Goal: Book appointment/travel/reservation

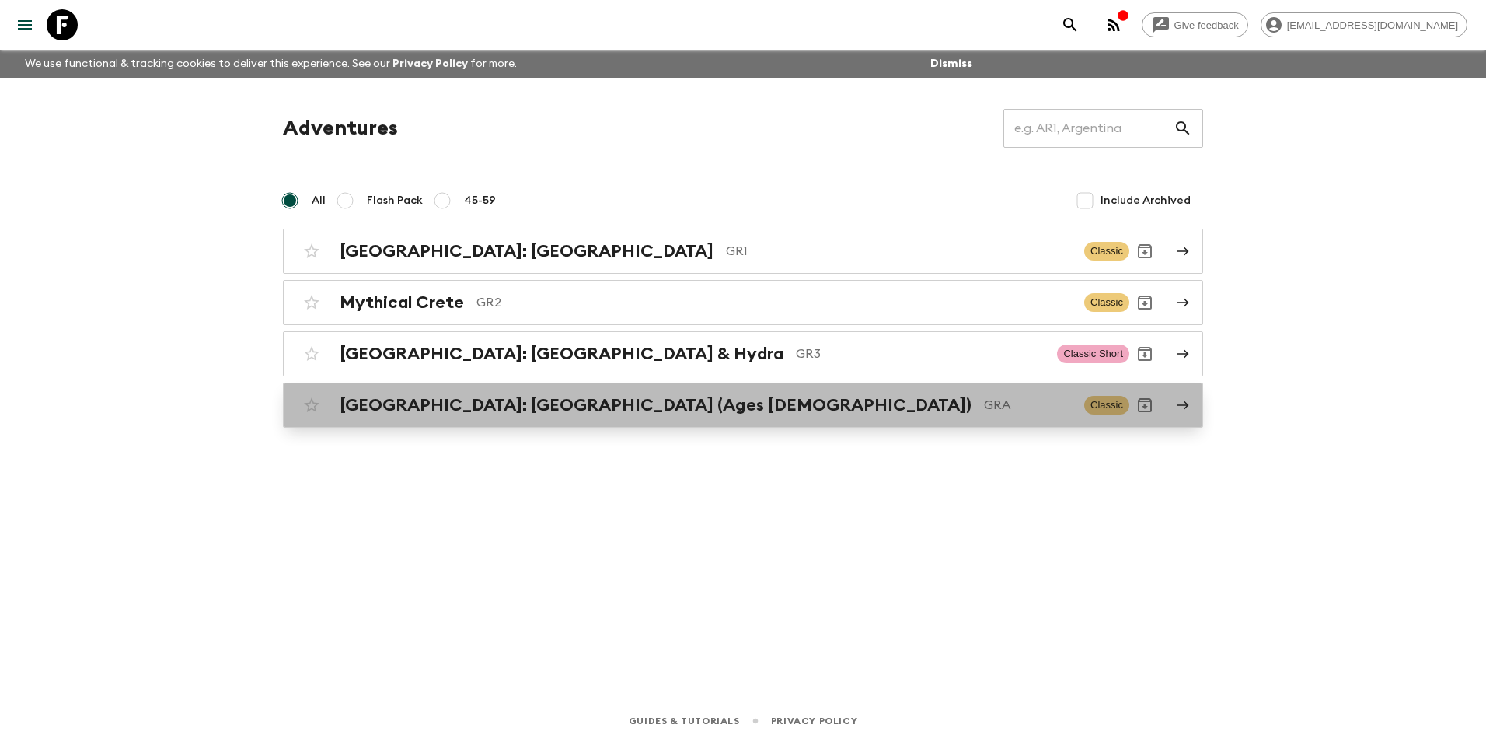
click at [543, 413] on h2 "[GEOGRAPHIC_DATA]: [GEOGRAPHIC_DATA] (Ages [DEMOGRAPHIC_DATA])" at bounding box center [656, 405] width 632 height 20
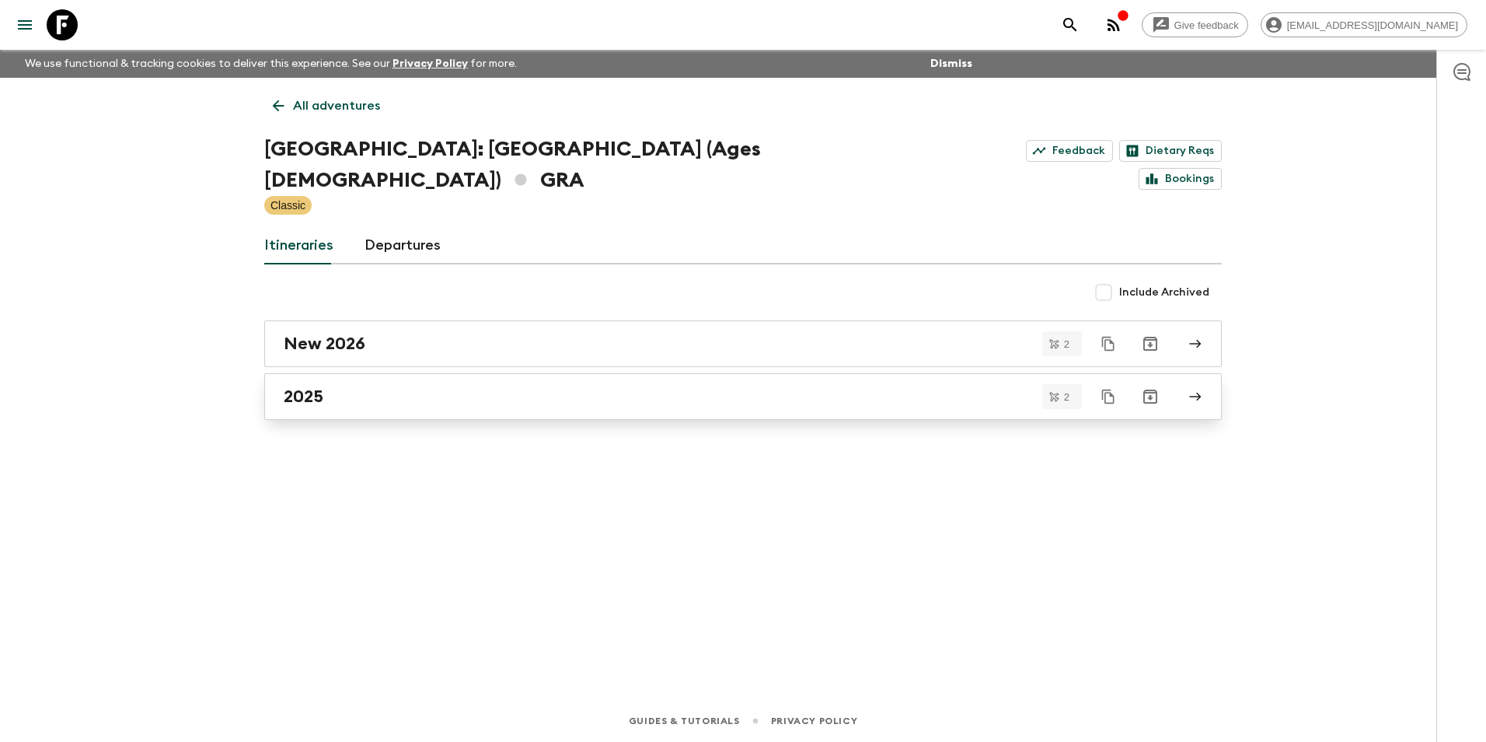
click at [313, 386] on h2 "2025" at bounding box center [304, 396] width 40 height 20
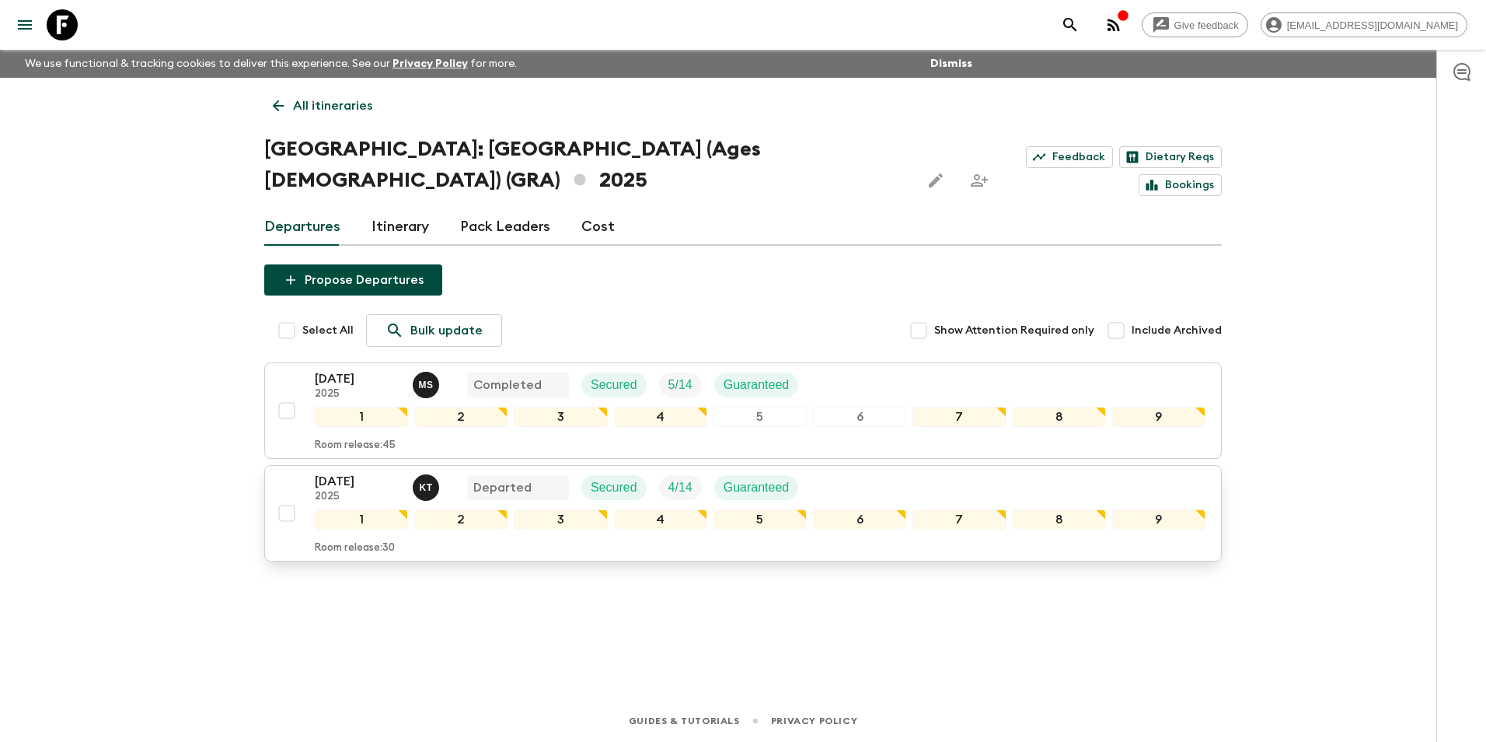
click at [336, 472] on p "[DATE]" at bounding box center [358, 481] width 86 height 19
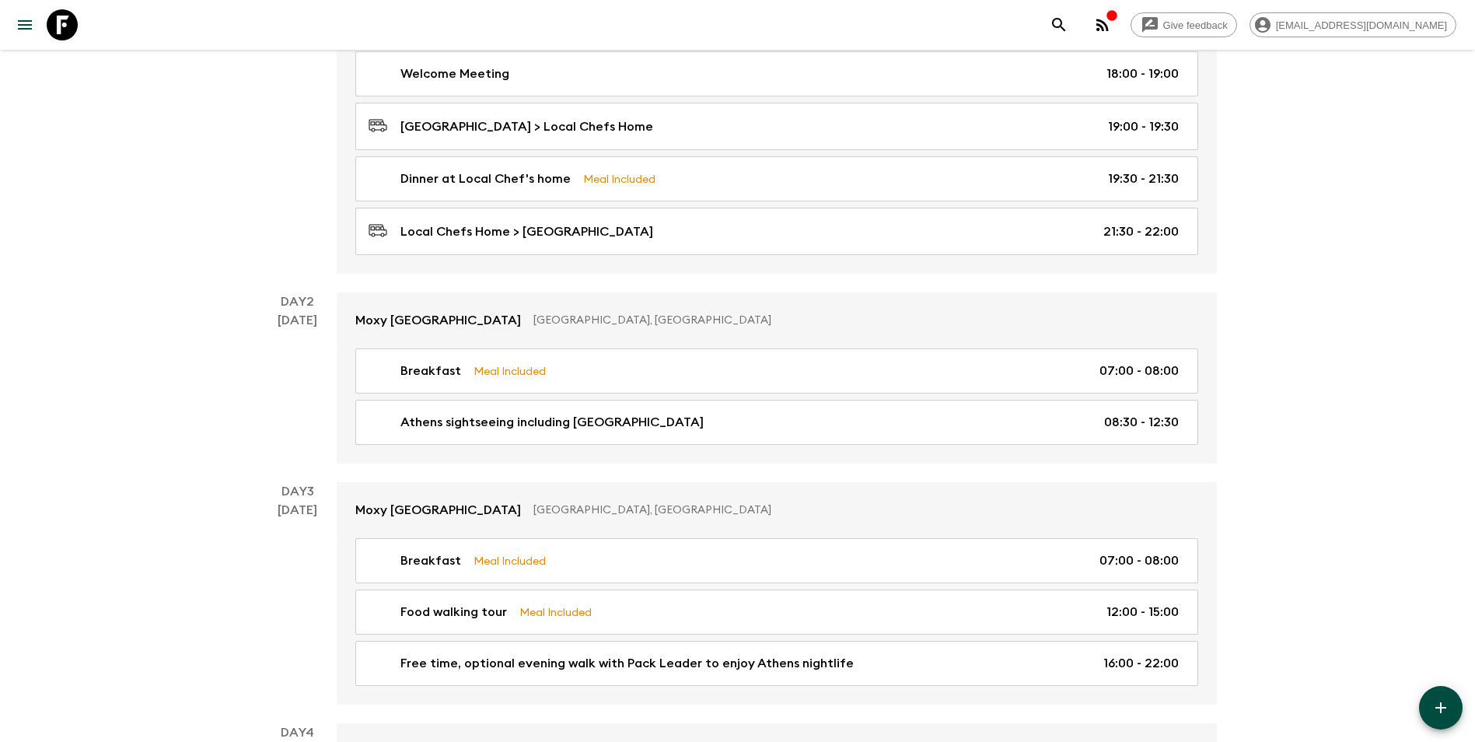
scroll to position [466, 0]
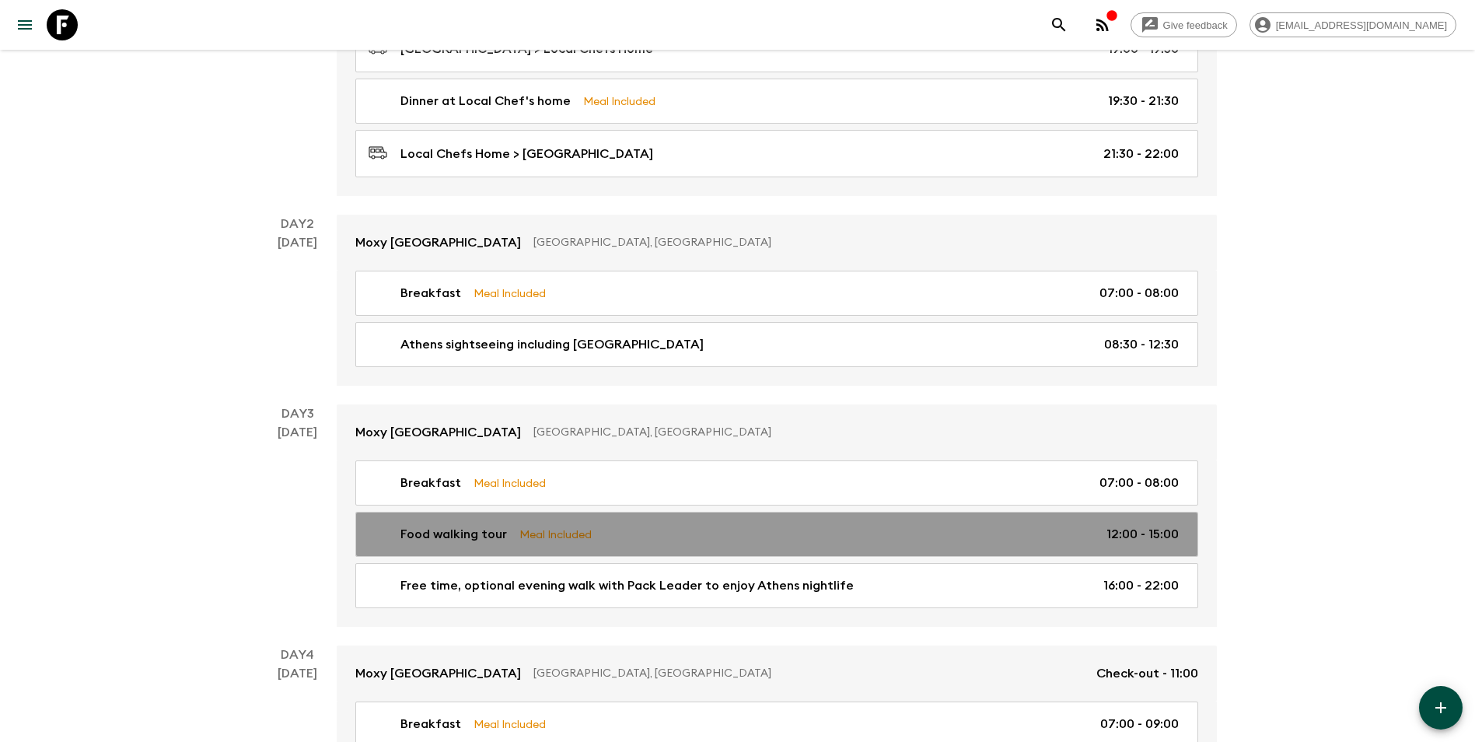
click at [438, 539] on p "Food walking tour" at bounding box center [453, 534] width 107 height 19
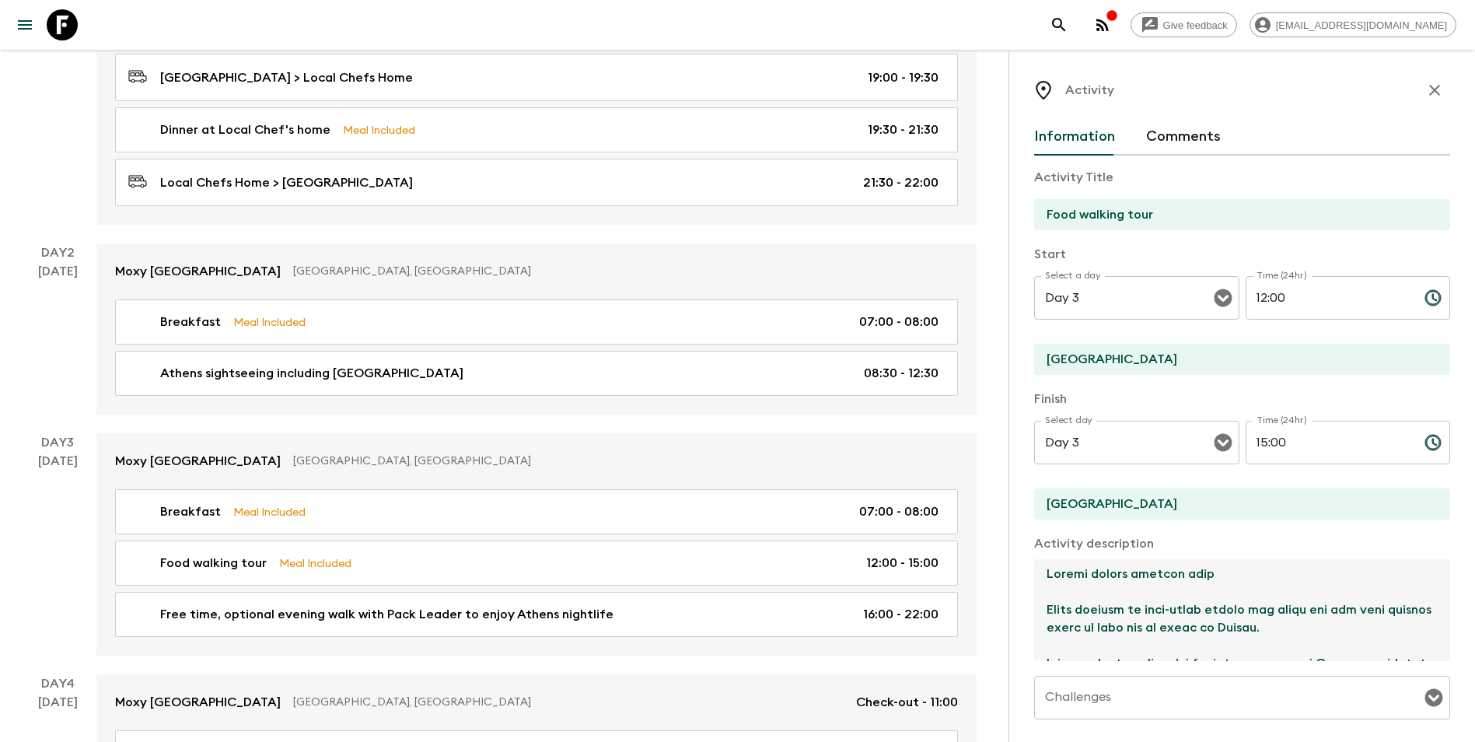
scroll to position [389, 0]
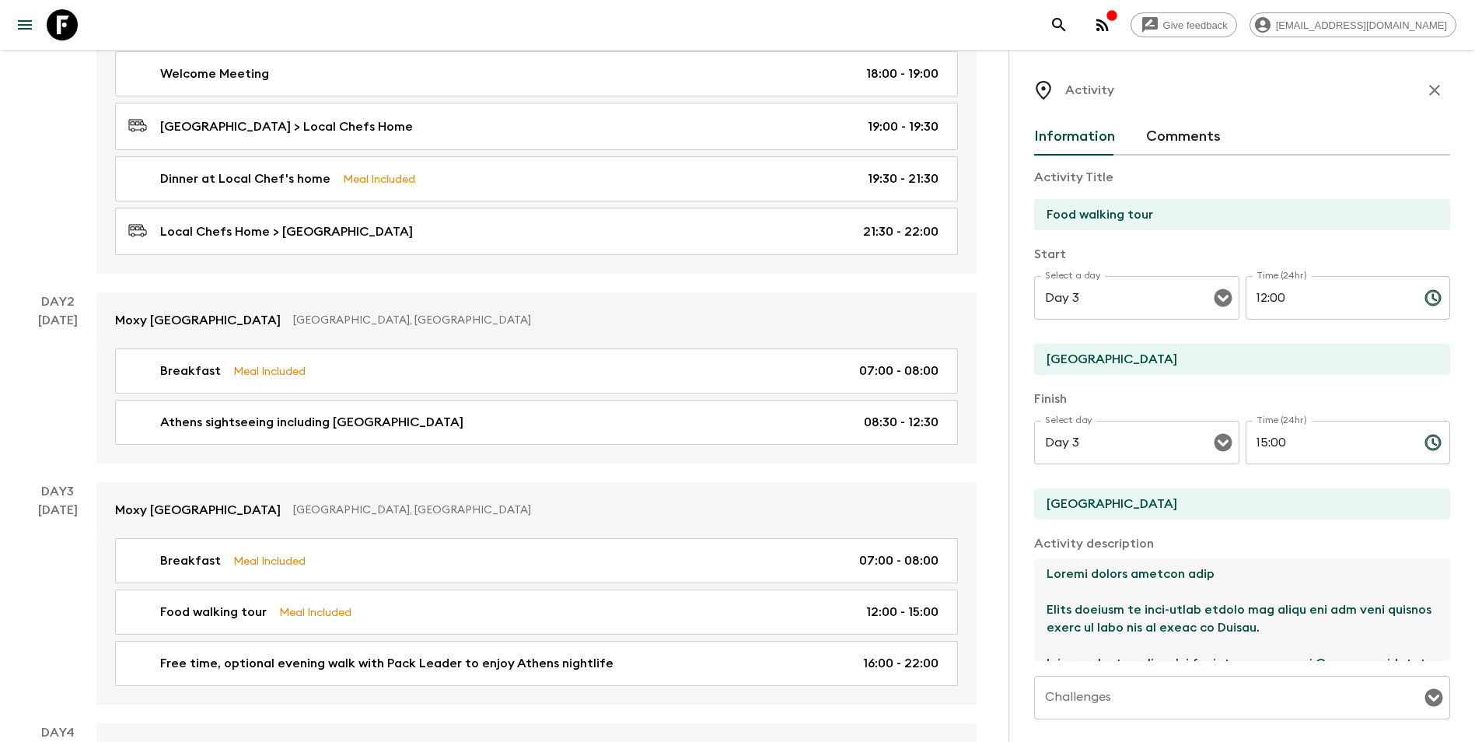
drag, startPoint x: 1175, startPoint y: 650, endPoint x: 1027, endPoint y: 569, distance: 168.4
click at [1027, 569] on div "Activity Information Comments Activity Title Food walking tour Start Select a d…" at bounding box center [1241, 421] width 466 height 742
